Goal: Information Seeking & Learning: Learn about a topic

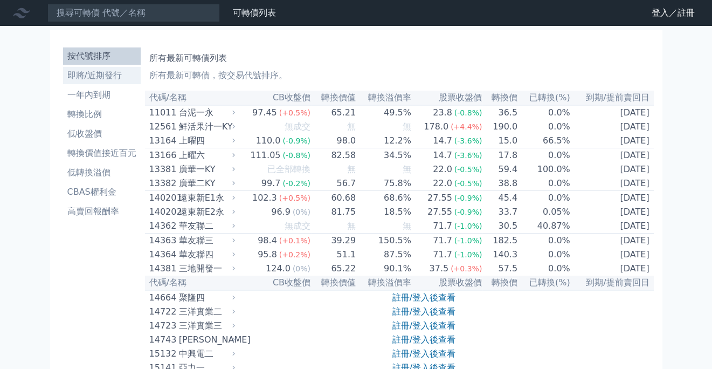
click at [108, 72] on li "即將/近期發行" at bounding box center [102, 75] width 78 height 13
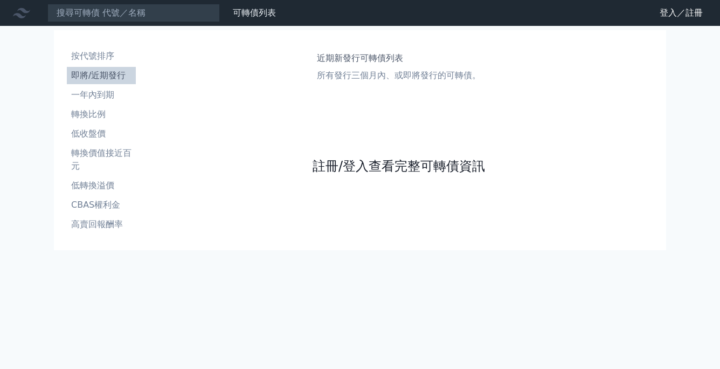
click at [372, 166] on link "註冊/登入查看完整可轉債資訊" at bounding box center [399, 165] width 172 height 17
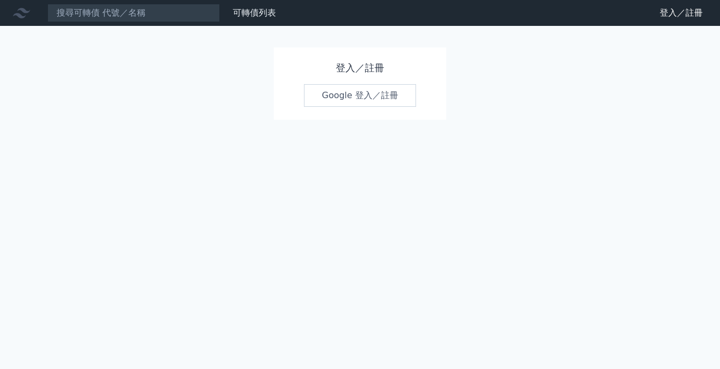
click at [377, 94] on link "Google 登入／註冊" at bounding box center [360, 95] width 112 height 23
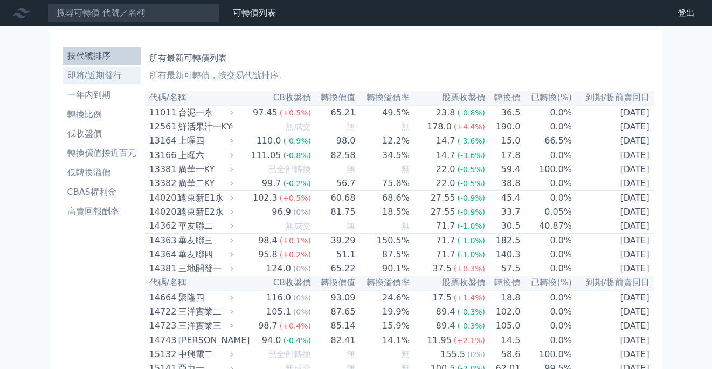
click at [96, 70] on li "即將/近期發行" at bounding box center [102, 75] width 78 height 13
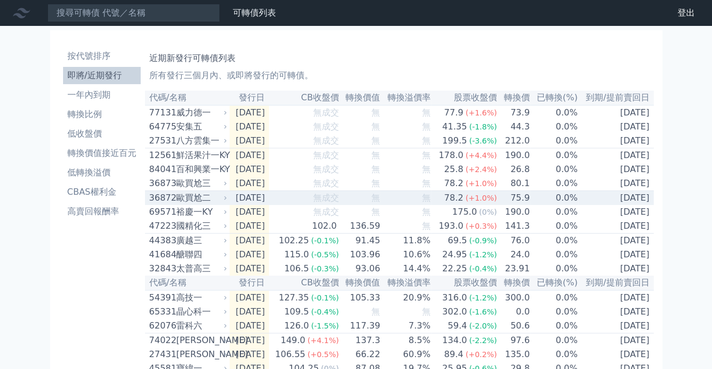
click at [190, 204] on div "歐買尬二" at bounding box center [200, 197] width 49 height 13
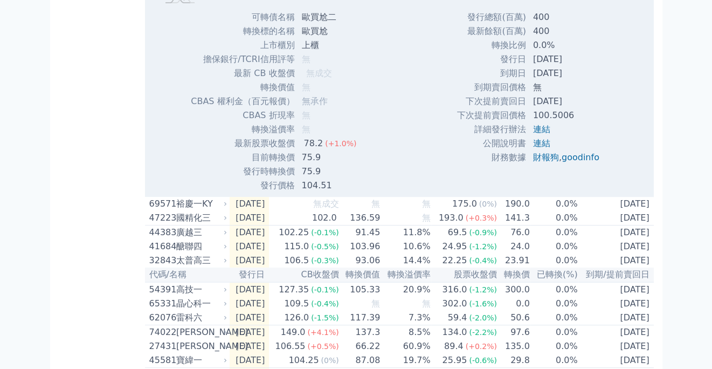
scroll to position [377, 0]
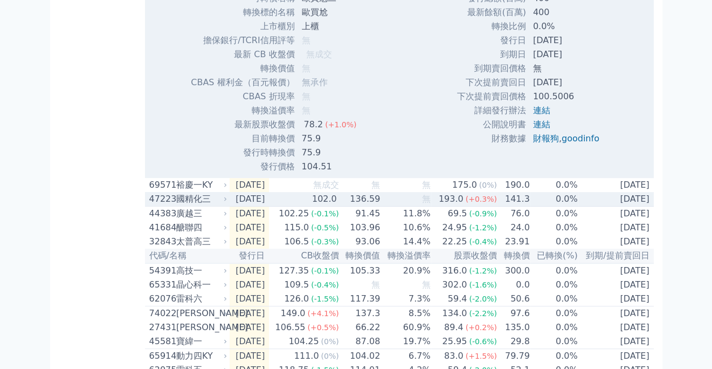
click at [198, 205] on div "國精化三" at bounding box center [200, 198] width 49 height 13
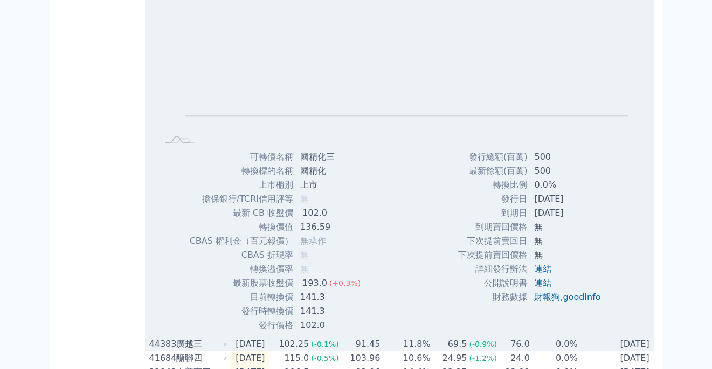
scroll to position [593, 0]
